Goal: Transaction & Acquisition: Purchase product/service

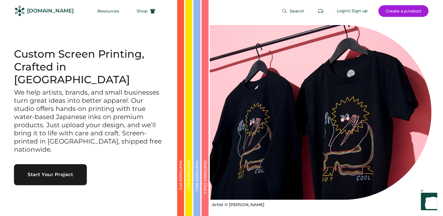
click at [61, 164] on button "Start Your Project" at bounding box center [50, 174] width 73 height 21
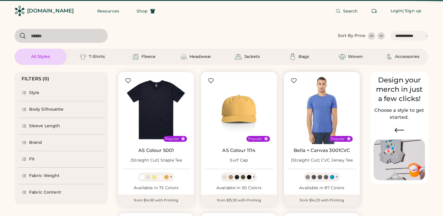
select select "*****"
select select "*"
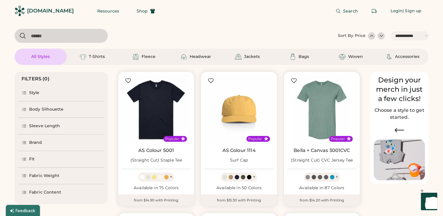
click at [60, 36] on input "input" at bounding box center [61, 36] width 93 height 14
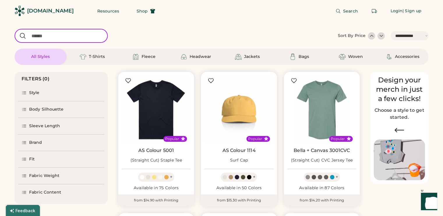
scroll to position [87, 0]
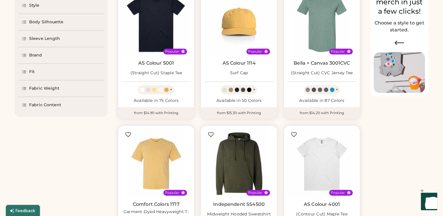
select select "*****"
select select "*"
click at [23, 106] on icon at bounding box center [24, 104] width 5 height 5
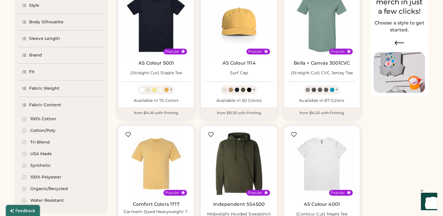
click at [53, 104] on div "Fabric Content" at bounding box center [45, 105] width 32 height 6
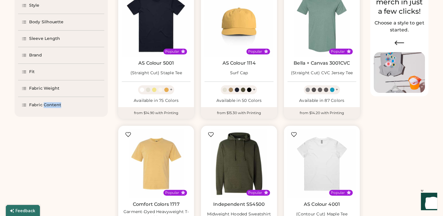
click at [53, 104] on div "Fabric Content" at bounding box center [45, 105] width 32 height 6
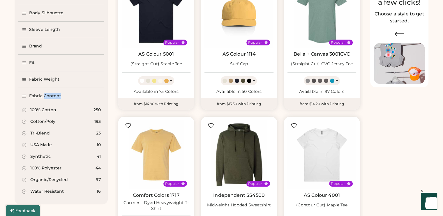
scroll to position [116, 0]
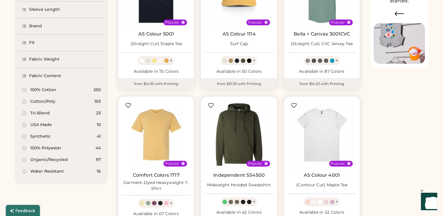
click at [52, 159] on div "Organic/Recycled" at bounding box center [49, 160] width 38 height 6
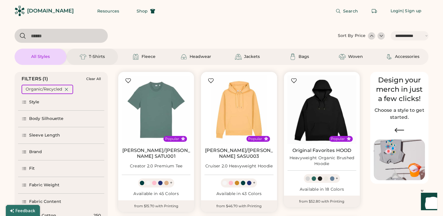
click at [96, 56] on div "T-Shirts" at bounding box center [97, 57] width 16 height 6
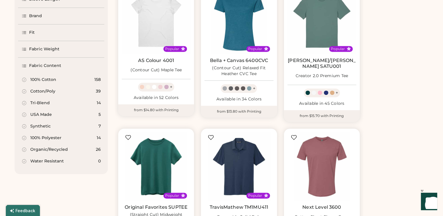
scroll to position [233, 0]
click at [51, 149] on div "Organic/Recycled" at bounding box center [49, 149] width 38 height 6
select select "*"
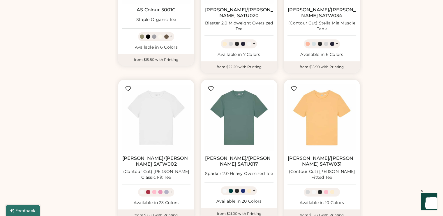
scroll to position [446, 0]
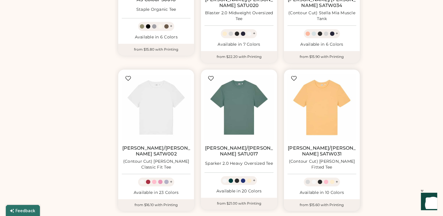
click at [326, 100] on img at bounding box center [321, 107] width 69 height 69
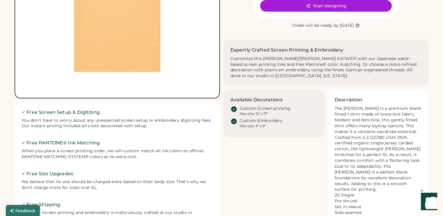
scroll to position [146, 0]
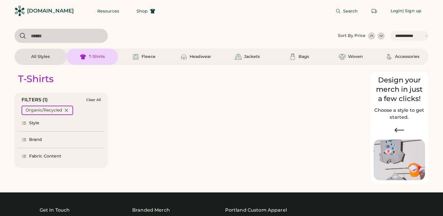
select select "*****"
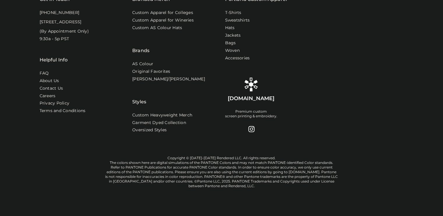
select select "*****"
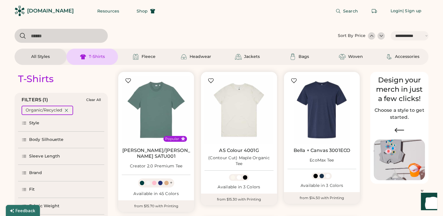
select select "*"
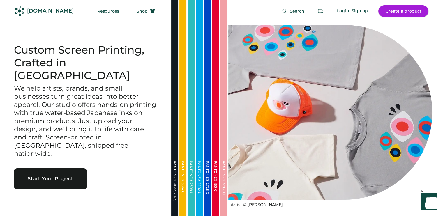
click at [391, 9] on button "Create a product" at bounding box center [403, 11] width 50 height 12
